Goal: Complete application form

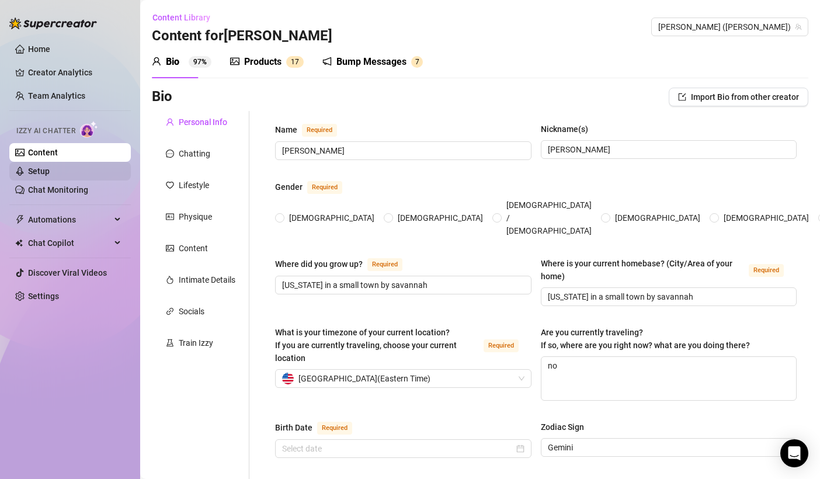
type input "[PERSON_NAME]"
type input "[US_STATE] in a small town by savannah"
type textarea "no"
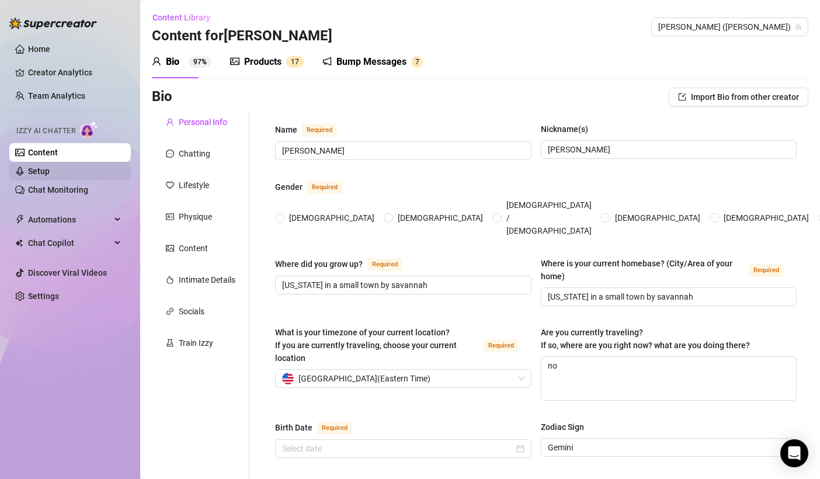
type input "straight, but i don't mind a fine [DEMOGRAPHIC_DATA] possibly every once in a w…"
type input "divorced"
type input "1 sister"
type input "none"
type input "1 bully pit and 2 leopard geckos"
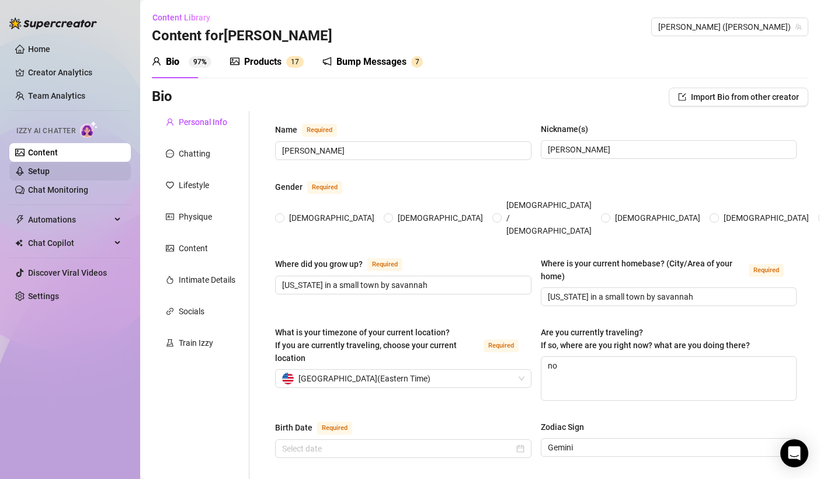
type input "diner waitress"
type input "stay at home wife"
type input "high school graduate"
type input "None but I do believe in spiritual beliefs that there is a higher power and eve…"
type input "I live by my own rules—real, wild, and unapologetic. Deep connections over fake…"
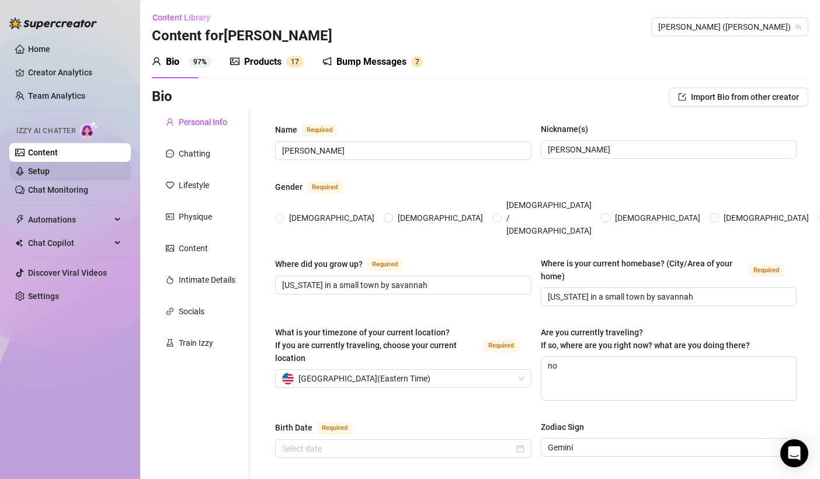
type textarea "my dreams are to leave my small town and be a tattoo artist and create art full…"
type textarea "After a grueling shift at the diner, I got home and went to check on my geckos,…"
type textarea "i like reptiles, i love emo music, i love off roading , i love home decor, i lo…"
type textarea "i love fashion, cleaning, basically an all around cowgirl housewife"
radio input "true"
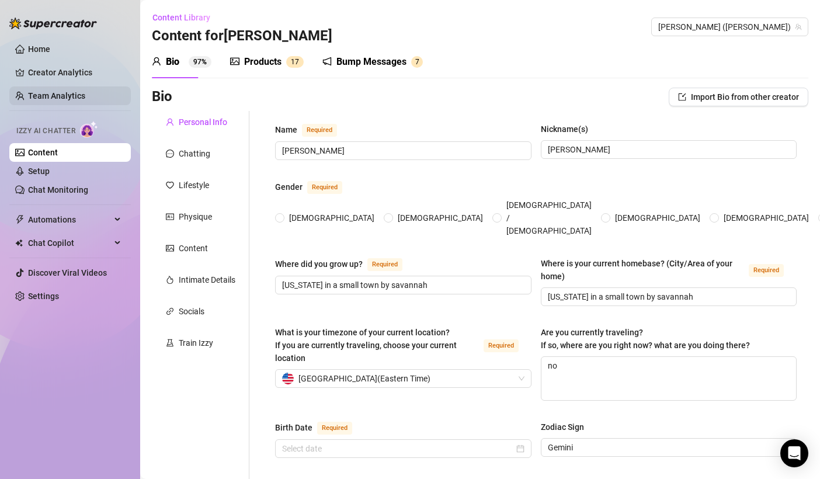
type input "[DATE]"
